Goal: Navigation & Orientation: Find specific page/section

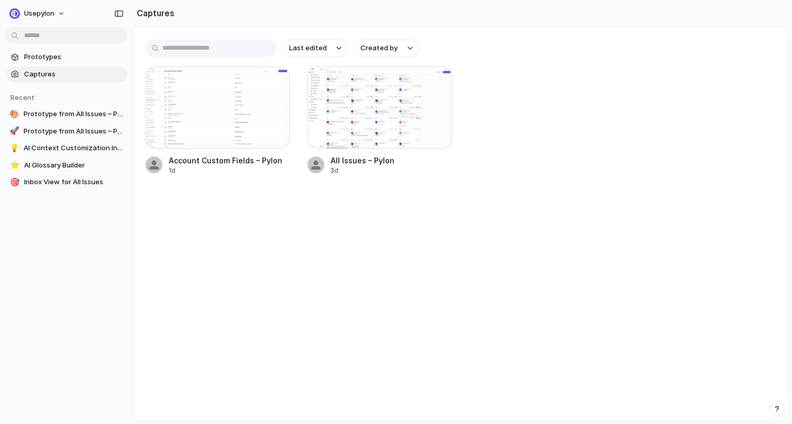
click at [153, 255] on main "Last edited Created by Account Custom Fields – Pylon 1d All Issues – Pylon 3d" at bounding box center [460, 223] width 656 height 395
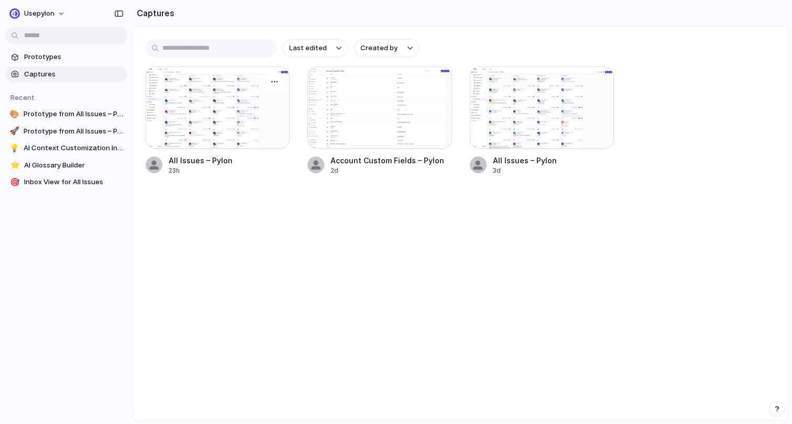
click at [180, 102] on div at bounding box center [218, 107] width 144 height 82
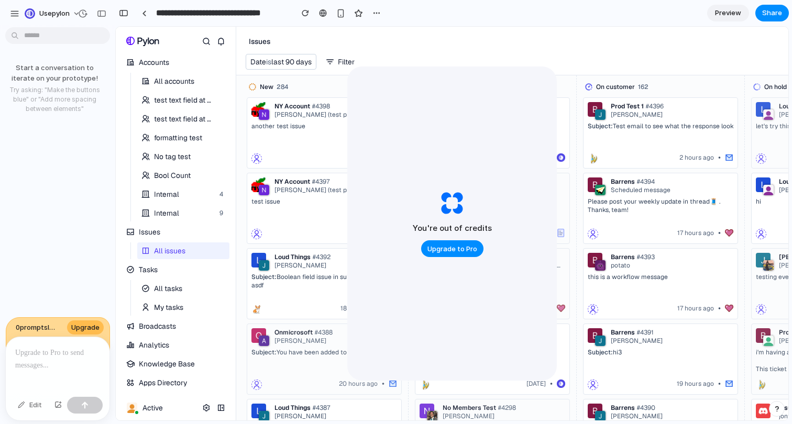
click at [7, 13] on div at bounding box center [4, 212] width 9 height 424
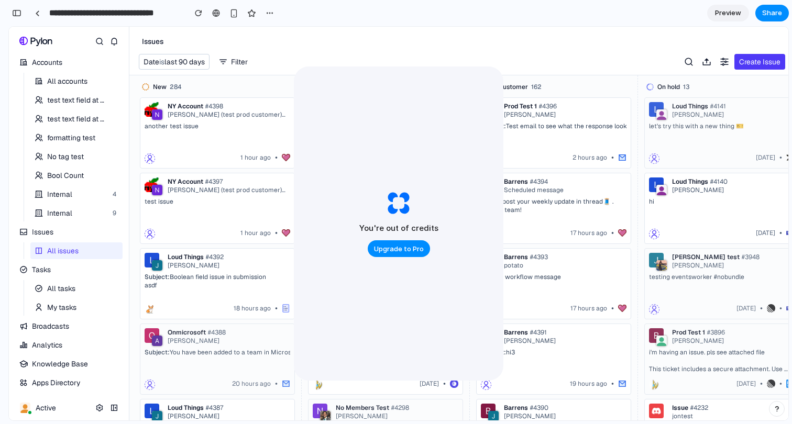
click at [231, 109] on div "NY Account #4398" at bounding box center [227, 106] width 118 height 8
click at [233, 162] on div "1 hour ago •" at bounding box center [218, 157] width 146 height 13
click at [39, 16] on link at bounding box center [37, 13] width 16 height 16
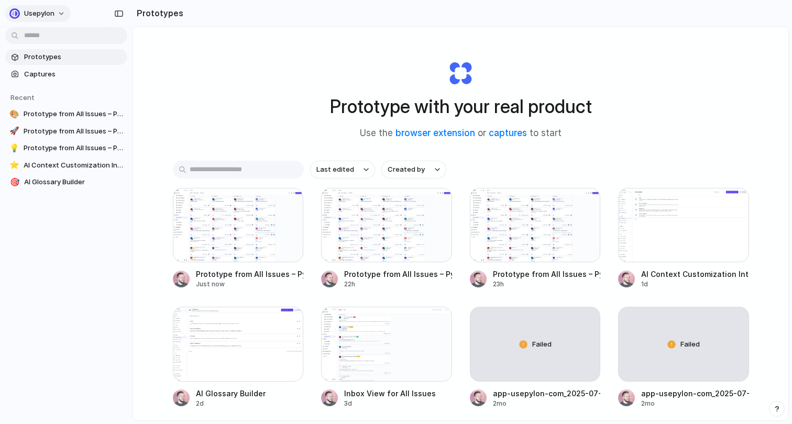
click at [19, 15] on div "usepylon" at bounding box center [31, 13] width 45 height 10
click at [90, 263] on div "Settings Invite members Change theme Sign out" at bounding box center [396, 212] width 792 height 424
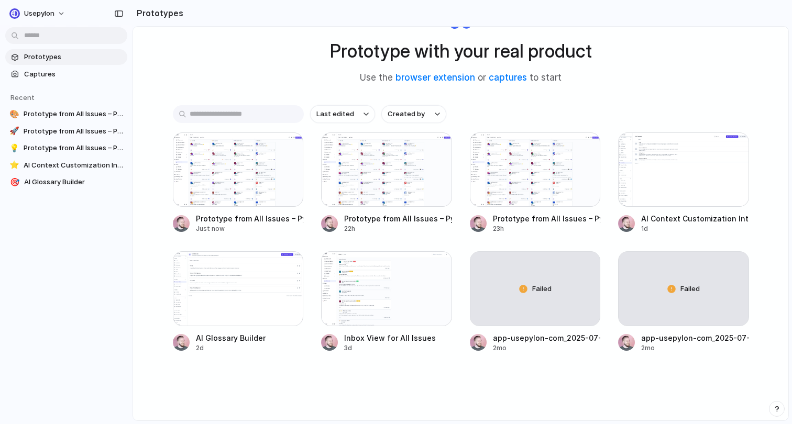
click at [246, 66] on div "Prototype with your real product Use the browser extension or captures to start…" at bounding box center [460, 195] width 655 height 449
click at [40, 73] on span "Captures" at bounding box center [73, 74] width 99 height 10
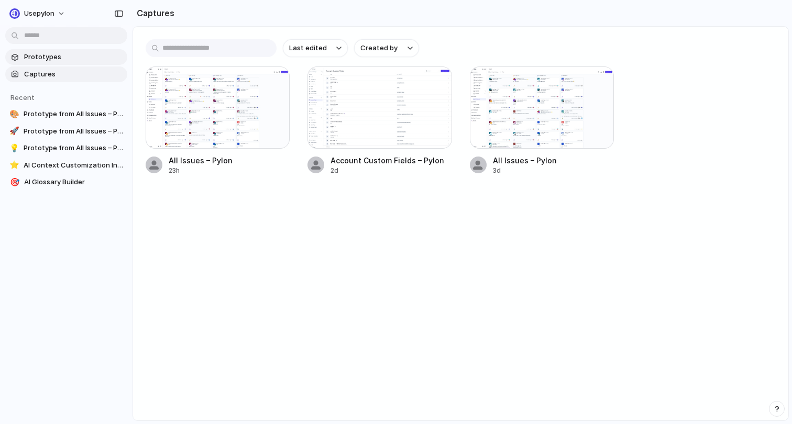
click at [44, 58] on span "Prototypes" at bounding box center [73, 57] width 99 height 10
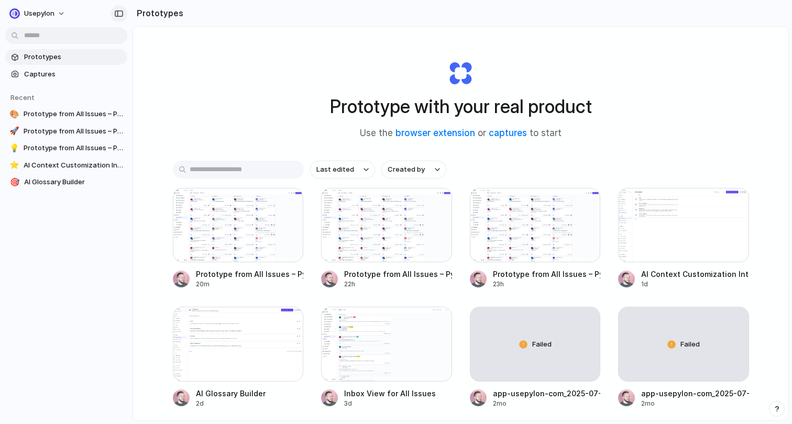
click at [120, 14] on div "button" at bounding box center [118, 13] width 9 height 7
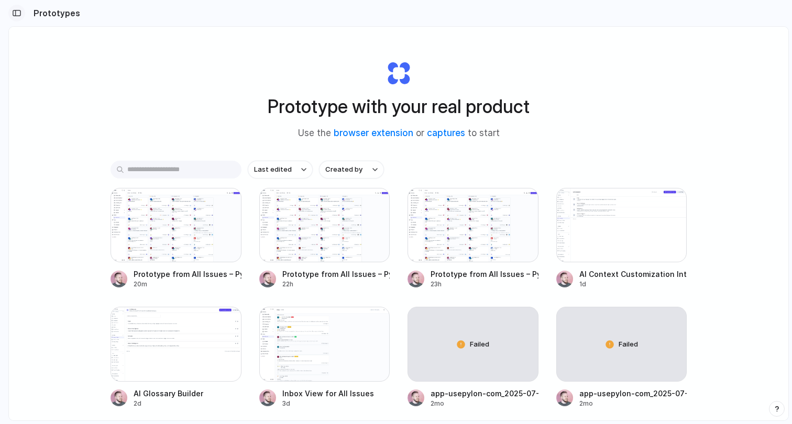
click at [15, 14] on div "button" at bounding box center [16, 12] width 9 height 7
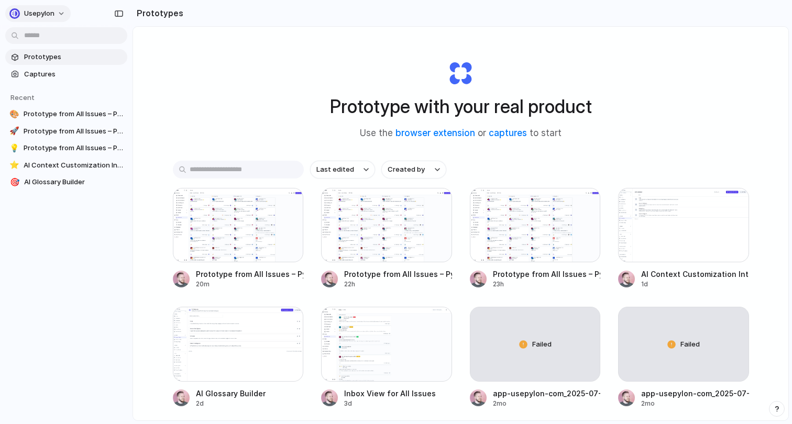
click at [39, 12] on span "usepylon" at bounding box center [39, 13] width 30 height 10
click at [88, 250] on div "Settings Invite members Change theme Sign out" at bounding box center [396, 212] width 792 height 424
click at [515, 130] on link "captures" at bounding box center [507, 133] width 38 height 10
